Goal: Share content: Share content

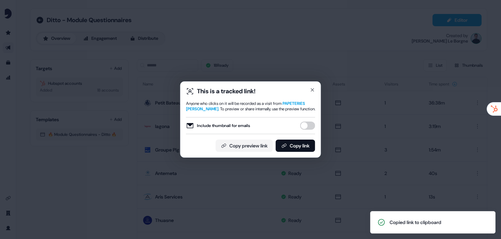
scroll to position [297, 0]
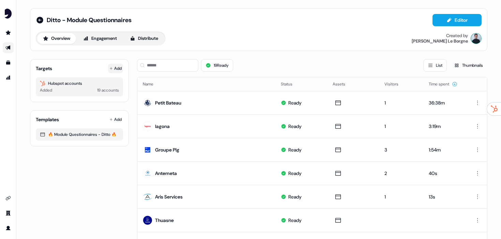
click at [110, 67] on icon at bounding box center [110, 68] width 3 height 3
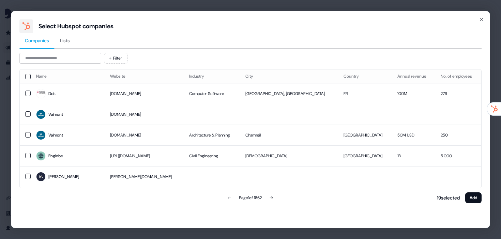
click at [73, 64] on div "Filter Name Website Industry City Country Annual revenue No. of employees Dds d…" at bounding box center [250, 129] width 462 height 152
click at [72, 60] on input at bounding box center [60, 58] width 82 height 11
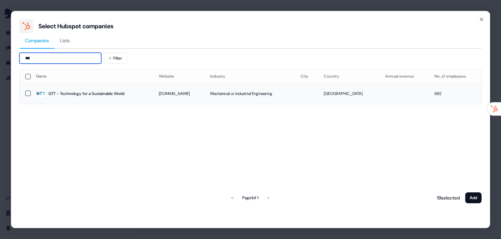
type input "***"
click at [28, 90] on td at bounding box center [25, 93] width 11 height 21
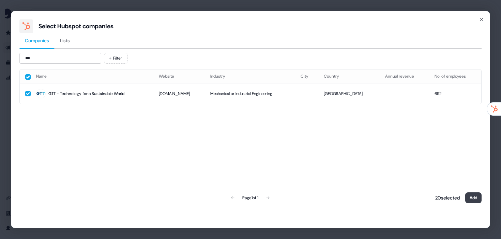
click at [476, 198] on button "Add" at bounding box center [474, 198] width 16 height 11
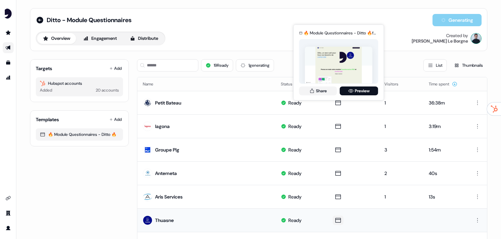
scroll to position [344, 0]
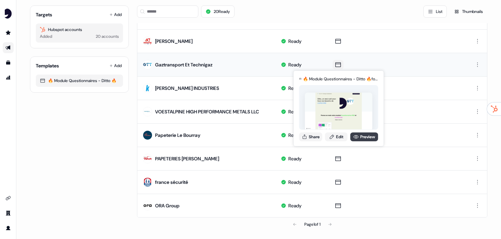
click at [371, 136] on link "Preview" at bounding box center [365, 137] width 28 height 9
click at [316, 139] on button "Share" at bounding box center [310, 137] width 23 height 9
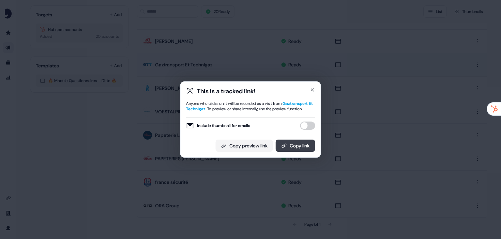
drag, startPoint x: 239, startPoint y: 147, endPoint x: 309, endPoint y: 153, distance: 70.6
click at [310, 152] on div "Copy preview link Copy link" at bounding box center [250, 146] width 129 height 12
click at [309, 152] on button "Copy link" at bounding box center [296, 146] width 40 height 12
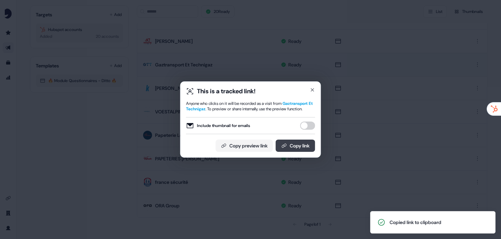
click at [306, 152] on button "Copy link" at bounding box center [296, 146] width 40 height 12
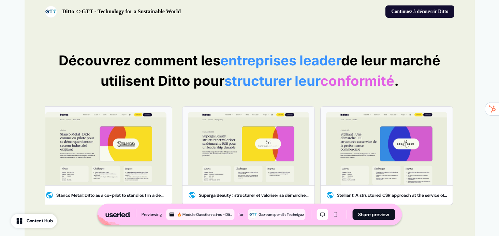
scroll to position [443, 0]
